Goal: Find specific page/section: Find specific page/section

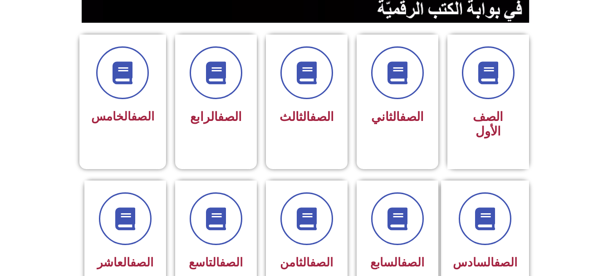
scroll to position [271, 0]
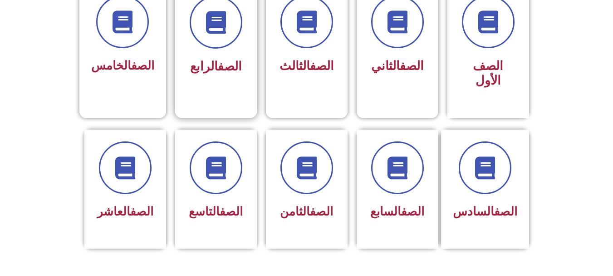
click at [248, 41] on div "الصف الرابع" at bounding box center [216, 44] width 82 height 120
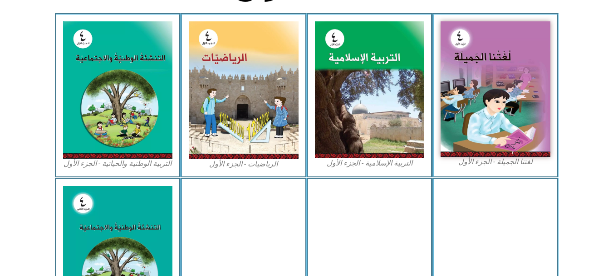
scroll to position [272, 0]
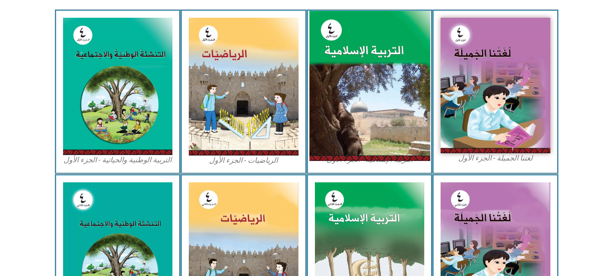
click at [370, 64] on img at bounding box center [369, 86] width 121 height 150
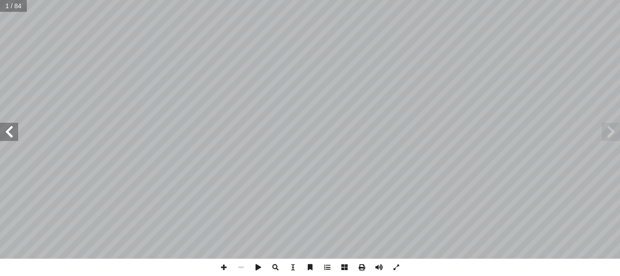
click at [16, 132] on span at bounding box center [9, 132] width 18 height 18
